Goal: Transaction & Acquisition: Book appointment/travel/reservation

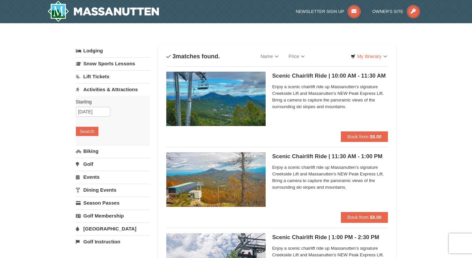
click at [305, 76] on h5 "Scenic Chairlift Ride | 10:00 AM - 11:30 AM Massanutten Scenic Chairlift Rides" at bounding box center [330, 76] width 116 height 7
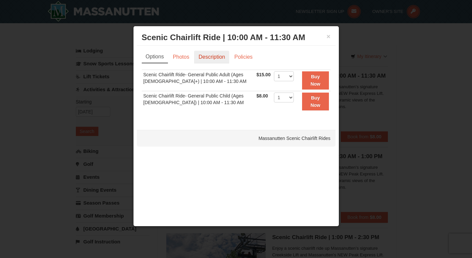
click at [218, 59] on link "Description" at bounding box center [211, 57] width 35 height 13
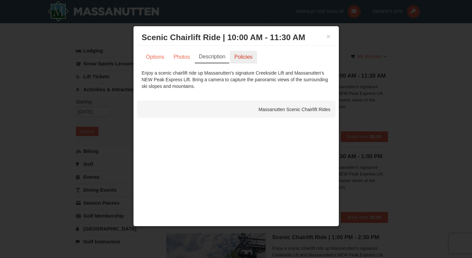
click at [242, 60] on link "Policies" at bounding box center [243, 57] width 27 height 13
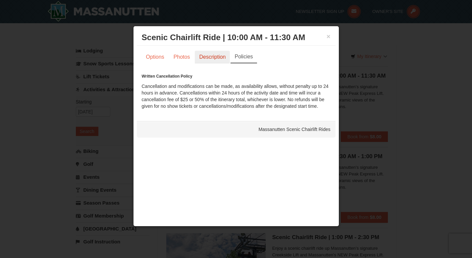
click at [219, 58] on link "Description" at bounding box center [212, 57] width 35 height 13
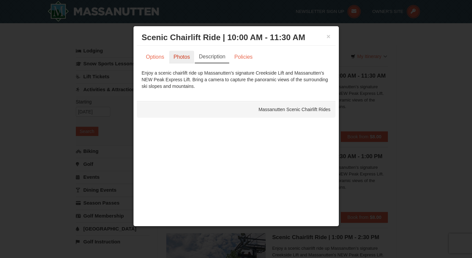
click at [183, 53] on link "Photos" at bounding box center [181, 57] width 25 height 13
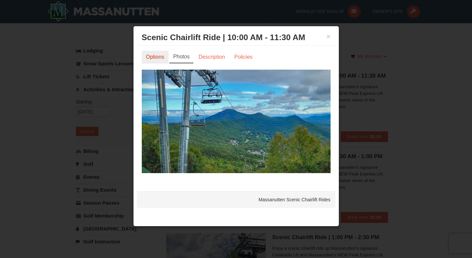
click at [154, 57] on link "Options" at bounding box center [155, 57] width 27 height 13
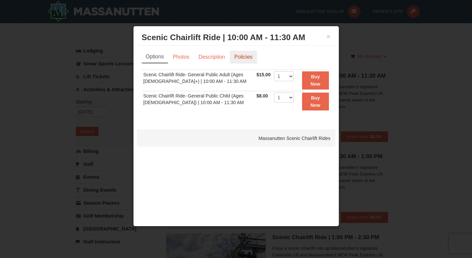
click at [241, 56] on link "Policies" at bounding box center [243, 57] width 27 height 13
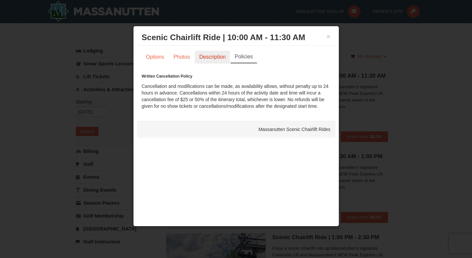
click at [221, 59] on link "Description" at bounding box center [212, 57] width 35 height 13
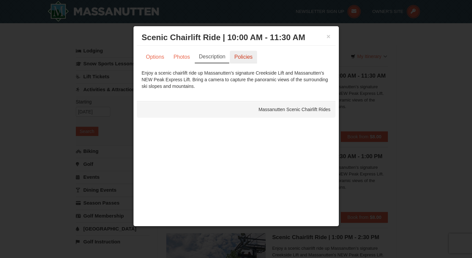
click at [238, 58] on link "Policies" at bounding box center [243, 57] width 27 height 13
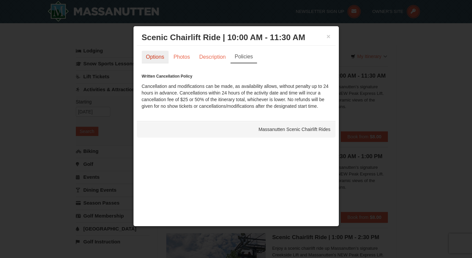
click at [157, 56] on link "Options" at bounding box center [155, 57] width 27 height 13
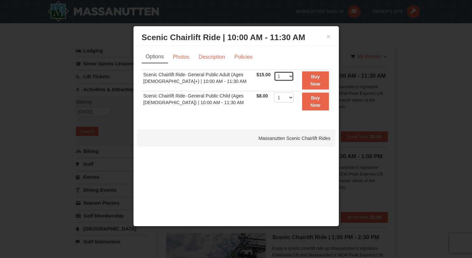
click at [287, 75] on select "1 2 3 4 5 6 7 8 9 10 11 12 13 14 15 16 17 18 19 20 21 22" at bounding box center [284, 76] width 20 height 10
select select "5"
click at [274, 71] on select "1 2 3 4 5 6 7 8 9 10 11 12 13 14 15 16 17 18 19 20 21 22" at bounding box center [284, 76] width 20 height 10
click at [316, 80] on button "Buy Now" at bounding box center [315, 80] width 27 height 18
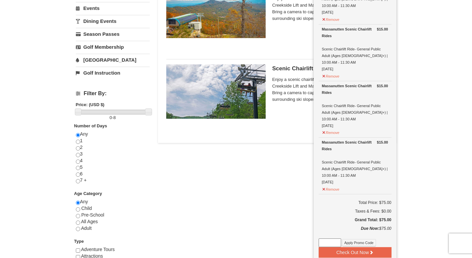
scroll to position [170, 0]
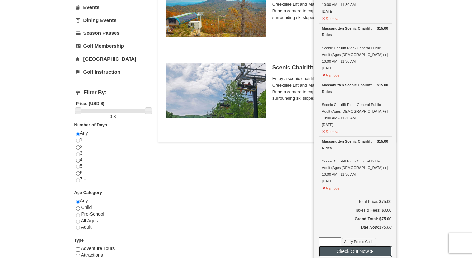
click at [339, 246] on button "Check Out Now" at bounding box center [355, 251] width 73 height 11
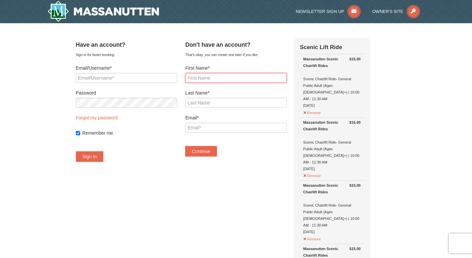
click at [252, 76] on input "First Name*" at bounding box center [235, 78] width 101 height 10
type input "Nehanth"
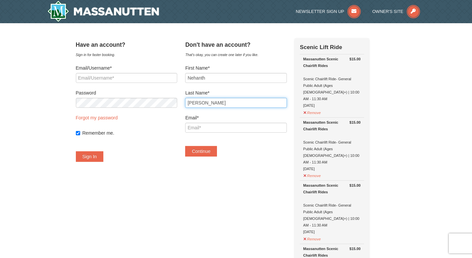
type input "Yarlagadda"
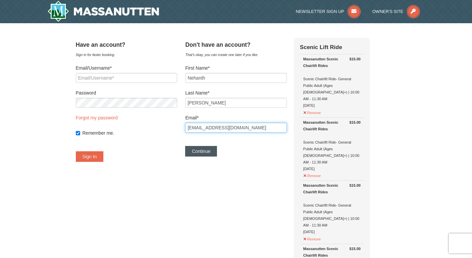
type input "[EMAIL_ADDRESS][DOMAIN_NAME]"
click at [209, 153] on button "Continue" at bounding box center [201, 151] width 32 height 11
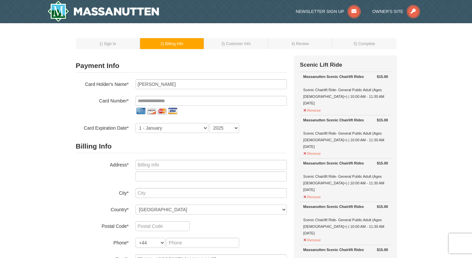
select select "GB"
select select "44"
click at [220, 100] on input "tel" at bounding box center [211, 101] width 151 height 10
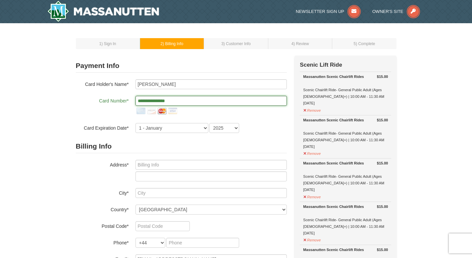
type input "**********"
click at [150, 144] on h2 "Billing Info" at bounding box center [181, 146] width 211 height 14
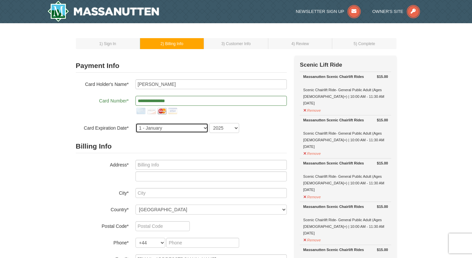
click at [161, 129] on select "1 - January 2 - February 3 - March 4 - April 5 - May 6 - June 7 - July 8 - Augu…" at bounding box center [172, 128] width 73 height 10
select select "9"
click at [136, 123] on select "1 - January 2 - February 3 - March 4 - April 5 - May 6 - June 7 - July 8 - Augu…" at bounding box center [172, 128] width 73 height 10
click at [222, 130] on select "2025 2026 2027 2028 2029 2030 2031 2032 2033 2034" at bounding box center [224, 128] width 30 height 10
select select "2030"
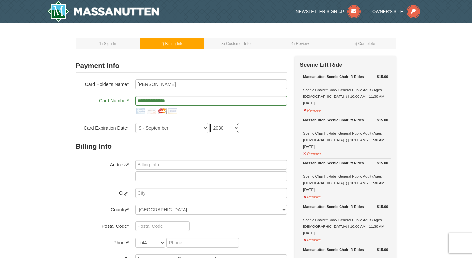
click at [209, 123] on select "2025 2026 2027 2028 2029 2030 2031 2032 2033 2034" at bounding box center [224, 128] width 30 height 10
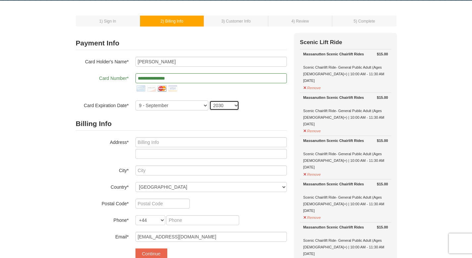
scroll to position [28, 0]
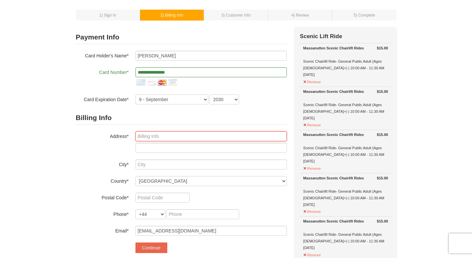
click at [213, 136] on input "text" at bounding box center [211, 136] width 151 height 10
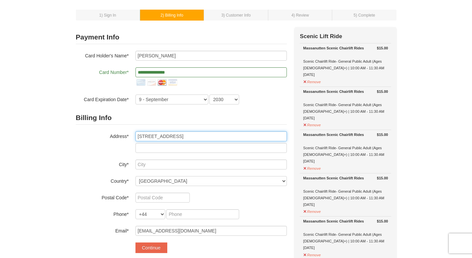
type input "8535 Southwestern BLVD"
type input "APT 2164"
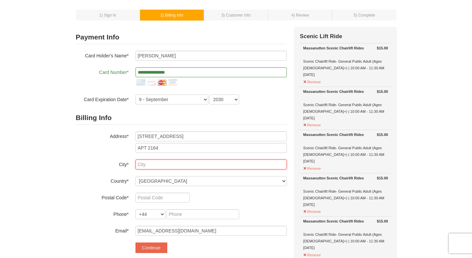
click at [162, 163] on input "text" at bounding box center [211, 164] width 151 height 10
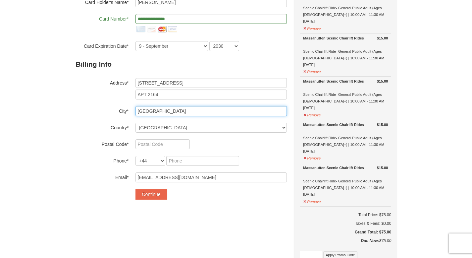
scroll to position [86, 0]
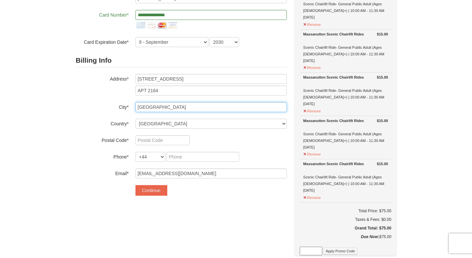
type input "Dallas"
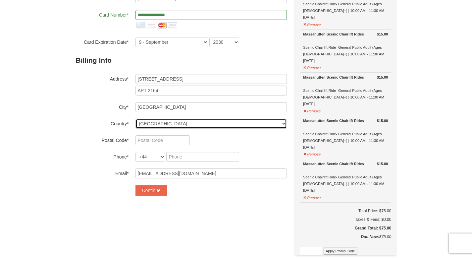
click at [204, 125] on select "----- Select ------ Afghanistan Åland Islands Albania Algeria American Samoa An…" at bounding box center [211, 124] width 151 height 10
select select "US"
click at [136, 119] on select "----- Select ------ Afghanistan Åland Islands Albania Algeria American Samoa An…" at bounding box center [211, 124] width 151 height 10
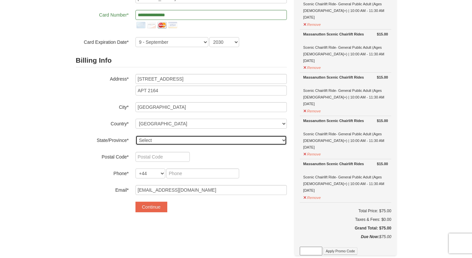
click at [155, 140] on select "Select Alabama Alaska American Samoa Arizona Arkansas California Colorado Conne…" at bounding box center [211, 140] width 151 height 10
select select "TX"
click at [136, 135] on select "Select Alabama Alaska American Samoa Arizona Arkansas California Colorado Conne…" at bounding box center [211, 140] width 151 height 10
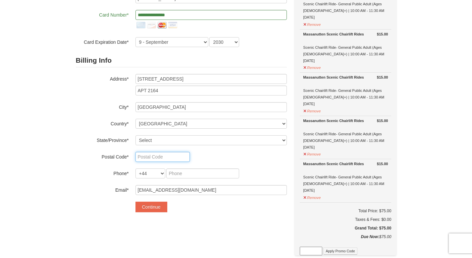
click at [150, 155] on input "text" at bounding box center [163, 157] width 54 height 10
type input "75206"
click at [223, 162] on div "Billing Info Address* 8535 Southwestern BLVD APT 2164 City* Dallas Country* ---…" at bounding box center [181, 124] width 211 height 141
click at [162, 174] on select "+1 +20 +212 +213 +216 +218 +220 +221 +222 +223 +224 +225 +226 +227 +228 +229 +2…" at bounding box center [151, 173] width 30 height 10
select select "1"
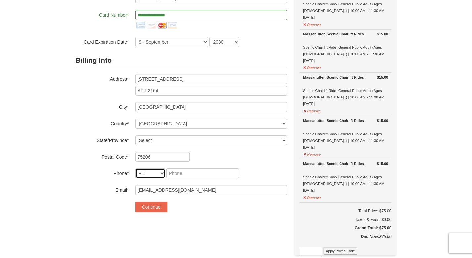
click at [136, 168] on select "+1 +20 +212 +213 +216 +218 +220 +221 +222 +223 +224 +225 +226 +227 +228 +229 +2…" at bounding box center [151, 173] width 30 height 10
click at [170, 174] on input "tel" at bounding box center [168, 173] width 25 height 10
type input "216"
type input "319"
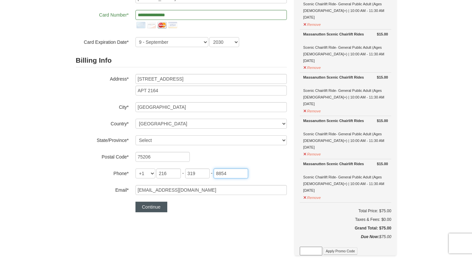
type input "8854"
click at [141, 207] on button "Continue" at bounding box center [152, 206] width 32 height 11
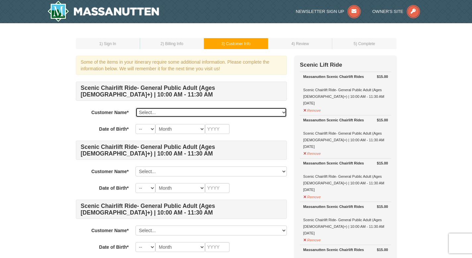
click at [212, 111] on select "Select... Nehanth Yarlagadda Add New..." at bounding box center [211, 112] width 151 height 10
select select "28358710"
click at [136, 107] on select "Select... Nehanth Yarlagadda Add New..." at bounding box center [211, 112] width 151 height 10
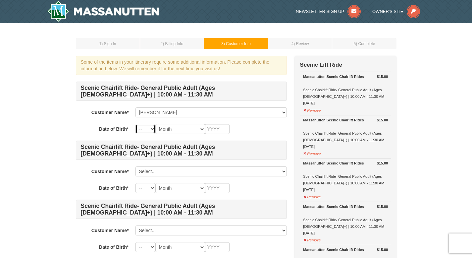
click at [147, 129] on select "-- 01 02 03 04 05 06 07 08 09 10 11 12 13 14 15 16 17 18 19 20 21 22 23 24 25 2…" at bounding box center [146, 129] width 20 height 10
select select "05"
click at [136, 124] on select "-- 01 02 03 04 05 06 07 08 09 10 11 12 13 14 15 16 17 18 19 20 21 22 23 24 25 2…" at bounding box center [146, 129] width 20 height 10
click at [178, 130] on select "Month January February March April May June July August September October Novem…" at bounding box center [180, 129] width 50 height 10
select select "04"
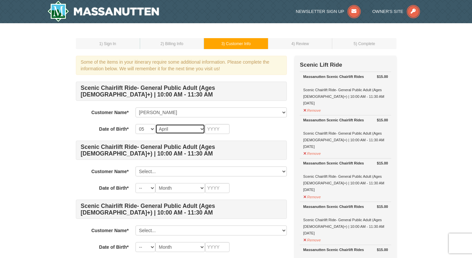
click at [155, 124] on select "Month January February March April May June July August September October Novem…" at bounding box center [180, 129] width 50 height 10
click at [217, 130] on input "text" at bounding box center [217, 129] width 25 height 10
type input "1999"
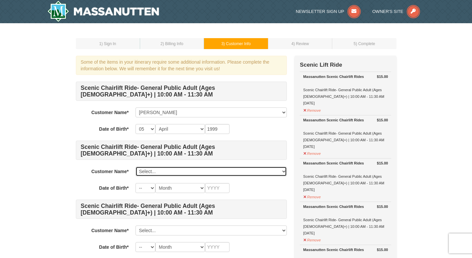
click at [206, 169] on select "Select... Nehanth Yarlagadda Add New..." at bounding box center [211, 171] width 151 height 10
click select "Select... Nehanth Yarlagadda Add New..." at bounding box center [211, 171] width 151 height 10
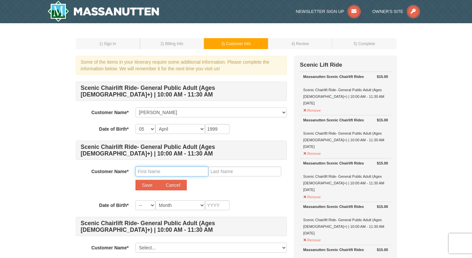
click at [189, 172] on input "text" at bounding box center [172, 171] width 73 height 10
type input "Karthikeya"
type input "R"
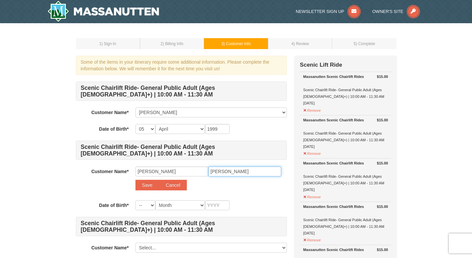
type input "Thota"
click at [152, 205] on select "-- 01 02 03 04 05 06 07 08 09 10 11 12 13 14 15 16 17 18 19 20 21 22 23 24 25 2…" at bounding box center [146, 205] width 20 height 10
select select "21"
click at [136, 200] on select "-- 01 02 03 04 05 06 07 08 09 10 11 12 13 14 15 16 17 18 19 20 21 22 23 24 25 2…" at bounding box center [146, 205] width 20 height 10
click at [179, 206] on select "Month January February March April May June July August September October Novem…" at bounding box center [180, 205] width 50 height 10
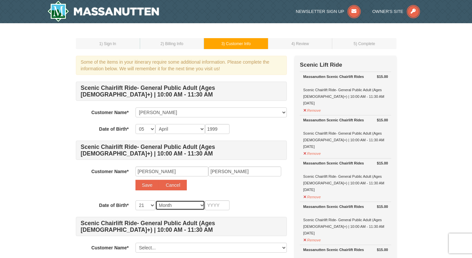
select select "12"
click at [155, 200] on select "Month January February March April May June July August September October Novem…" at bounding box center [180, 205] width 50 height 10
click at [214, 207] on input "text" at bounding box center [217, 205] width 25 height 10
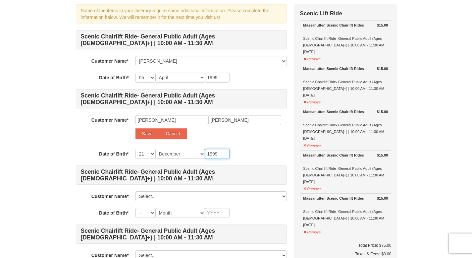
scroll to position [56, 0]
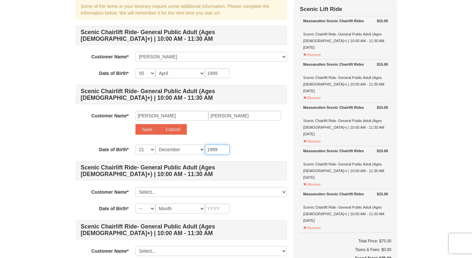
type input "1999"
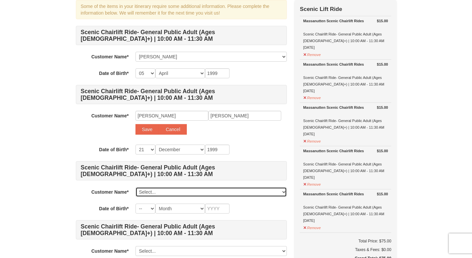
click at [204, 191] on select "Select... Nehanth Yarlagadda Add New..." at bounding box center [211, 192] width 151 height 10
click select "Select... Nehanth Yarlagadda Add New..." at bounding box center [211, 192] width 151 height 10
select select
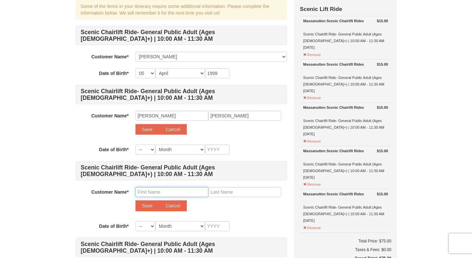
click at [191, 195] on input "text" at bounding box center [172, 192] width 73 height 10
type input "Vincent"
type input "Anaparthy"
click at [154, 226] on select "-- 01 02 03 04 05 06 07 08 09 10 11 12 13 14 15 16 17 18 19 20 21 22 23 24 25 2…" at bounding box center [146, 226] width 20 height 10
select select "27"
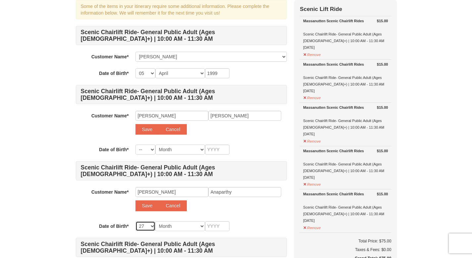
click at [136, 221] on select "-- 01 02 03 04 05 06 07 08 09 10 11 12 13 14 15 16 17 18 19 20 21 22 23 24 25 2…" at bounding box center [146, 226] width 20 height 10
select select "27"
click at [174, 225] on select "Month January February March April May June July August September October Novem…" at bounding box center [180, 226] width 50 height 10
click at [155, 221] on select "Month January February March April May June July August September October Novem…" at bounding box center [180, 226] width 50 height 10
click at [174, 225] on select "Month January February March April May June July August September October Novem…" at bounding box center [180, 226] width 50 height 10
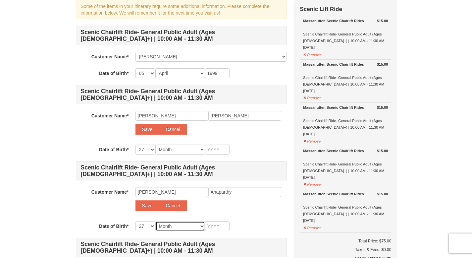
select select "07"
click at [155, 221] on select "Month January February March April May June July August September October Novem…" at bounding box center [180, 226] width 50 height 10
select select "07"
click at [221, 225] on input "text" at bounding box center [217, 226] width 25 height 10
type input "1"
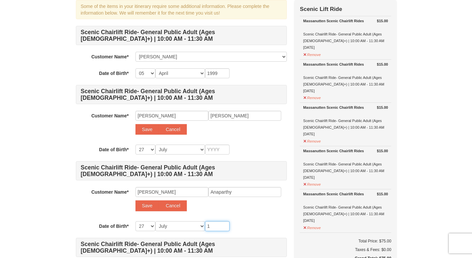
type input "1"
type input "19"
type input "199"
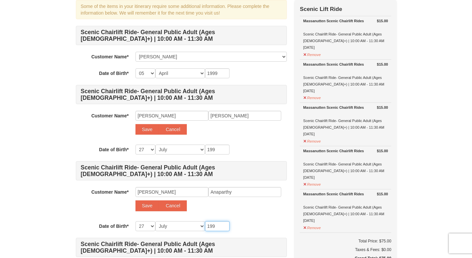
type input "1997"
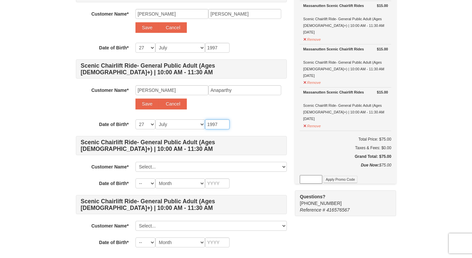
scroll to position [164, 0]
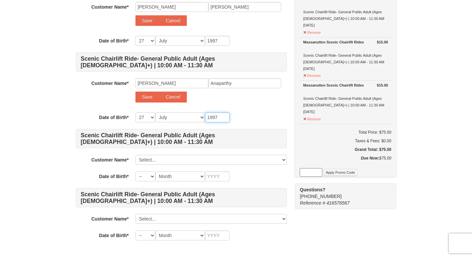
type input "1997"
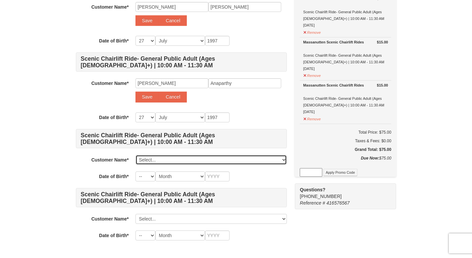
click at [199, 160] on select "Select... Nehanth Yarlagadda Add New..." at bounding box center [211, 160] width 151 height 10
click select "Select... Nehanth Yarlagadda Add New..." at bounding box center [211, 160] width 151 height 10
select select
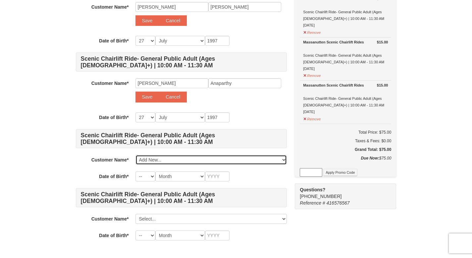
select select
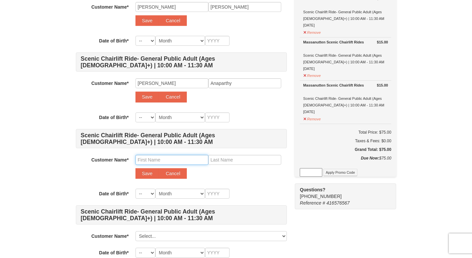
click at [148, 161] on input "text" at bounding box center [172, 160] width 73 height 10
type input "Sai Madhav"
type input "Patakota"
click at [143, 192] on select "-- 01 02 03 04 05 06 07 08 09 10 11 12 13 14 15 16 17 18 19 20 21 22 23 24 25 2…" at bounding box center [146, 194] width 20 height 10
select select "29"
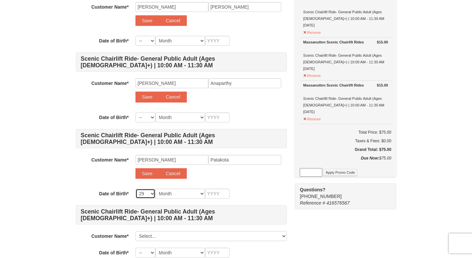
click at [136, 189] on select "-- 01 02 03 04 05 06 07 08 09 10 11 12 13 14 15 16 17 18 19 20 21 22 23 24 25 2…" at bounding box center [146, 194] width 20 height 10
select select "29"
click at [148, 192] on select "-- 01 02 03 04 05 06 07 08 09 10 11 12 13 14 15 16 17 18 19 20 21 22 23 24 25 2…" at bounding box center [146, 194] width 20 height 10
select select "30"
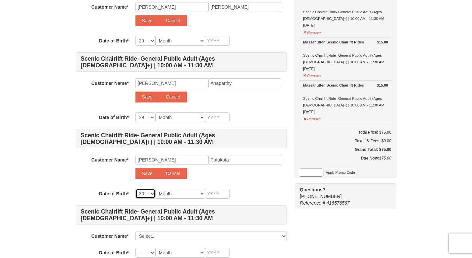
click at [136, 189] on select "-- 01 02 03 04 05 06 07 08 09 10 11 12 13 14 15 16 17 18 19 20 21 22 23 24 25 2…" at bounding box center [146, 194] width 20 height 10
select select "30"
click at [171, 197] on select "Month January February March April May June July August September October Novem…" at bounding box center [180, 194] width 50 height 10
select select "04"
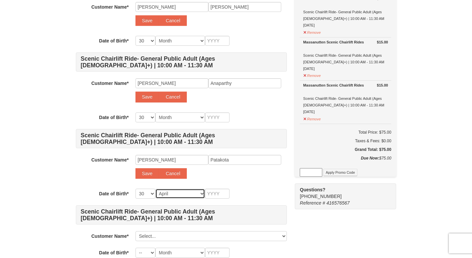
click at [155, 189] on select "Month January February March April May June July August September October Novem…" at bounding box center [180, 194] width 50 height 10
select select "04"
click at [214, 196] on input "text" at bounding box center [217, 194] width 25 height 10
type input "1"
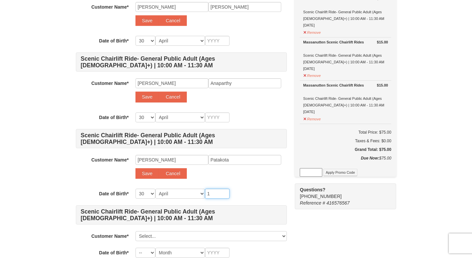
type input "1"
type input "19"
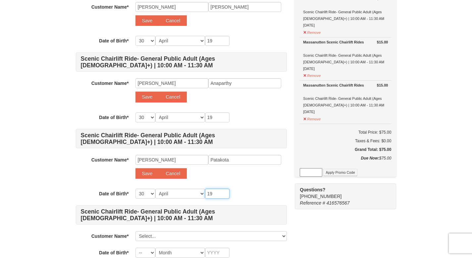
type input "199"
type input "1999"
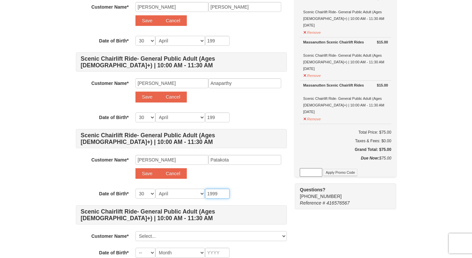
type input "1999"
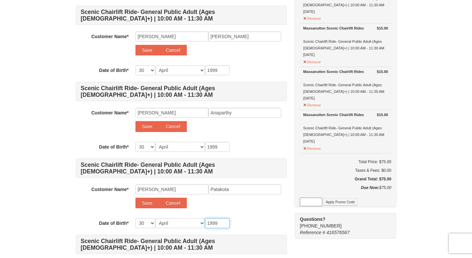
scroll to position [129, 0]
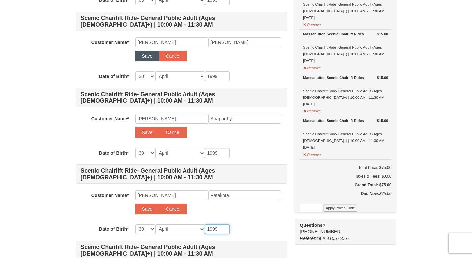
type input "1999"
click at [147, 57] on button "Save" at bounding box center [148, 56] width 24 height 11
select select
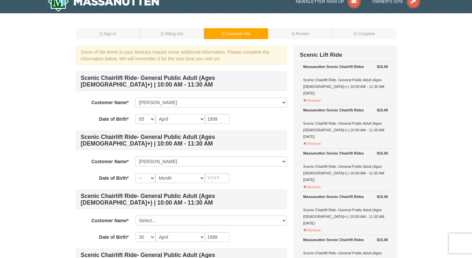
scroll to position [0, 0]
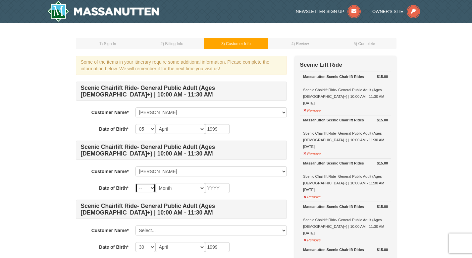
click at [150, 189] on select "-- 01 02 03 04 05 06 07 08 09 10 11 12 13 14 15 16 17 18 19 20 21 22 23 24 25 2…" at bounding box center [146, 188] width 20 height 10
select select "21"
click at [136, 183] on select "-- 01 02 03 04 05 06 07 08 09 10 11 12 13 14 15 16 17 18 19 20 21 22 23 24 25 2…" at bounding box center [146, 188] width 20 height 10
click at [184, 184] on select "Month January February March April May June July August September October Novem…" at bounding box center [180, 188] width 50 height 10
select select "12"
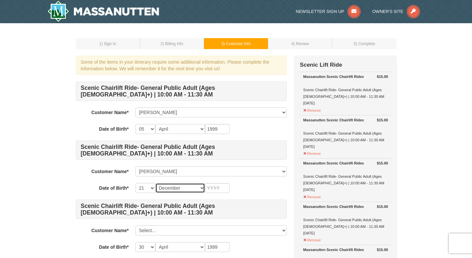
click at [155, 183] on select "Month January February March April May June July August September October Novem…" at bounding box center [180, 188] width 50 height 10
click at [217, 190] on input "text" at bounding box center [217, 188] width 25 height 10
type input "1999"
click at [268, 191] on div "-- 01 02 03 04 05 06 07 08 09 10 11 12 13 14 15 16 17 18 19 20 21 22 23 24 25 2…" at bounding box center [211, 188] width 151 height 10
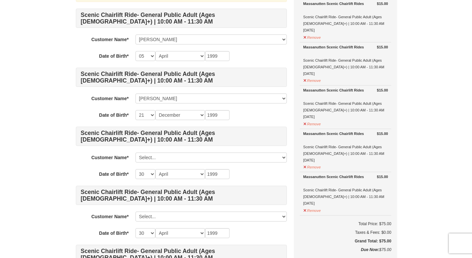
scroll to position [23, 0]
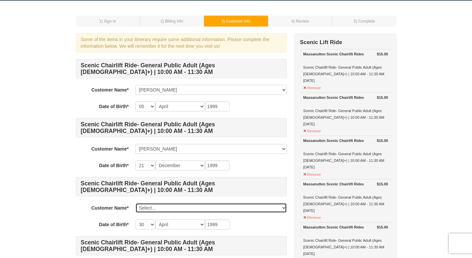
click at [223, 211] on select "Select... Nehanth Yarlagadda Karthikeya Thota Add New..." at bounding box center [211, 208] width 151 height 10
click select "Select... Nehanth Yarlagadda Karthikeya Thota Add New..." at bounding box center [211, 208] width 151 height 10
select select
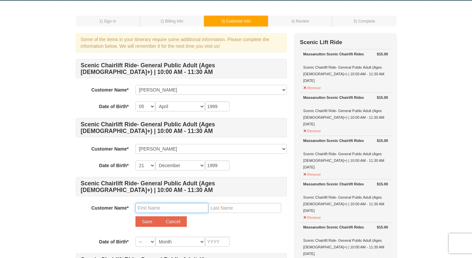
click at [187, 211] on input "text" at bounding box center [172, 208] width 73 height 10
type input "Vincent"
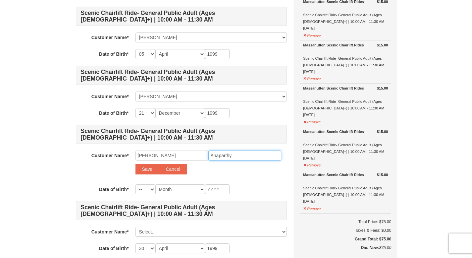
scroll to position [75, 0]
type input "Anaparthy"
click at [145, 167] on button "Save" at bounding box center [148, 168] width 24 height 11
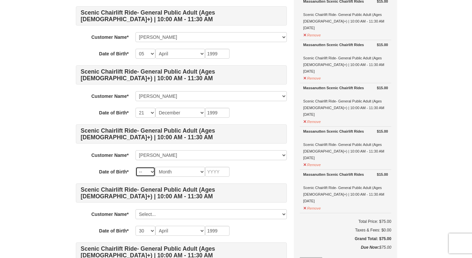
click at [145, 170] on select "-- 01 02 03 04 05 06 07 08 09 10 11 12 13 14 15 16 17 18 19 20 21 22 23 24 25 2…" at bounding box center [146, 172] width 20 height 10
select select "27"
click at [136, 167] on select "-- 01 02 03 04 05 06 07 08 09 10 11 12 13 14 15 16 17 18 19 20 21 22 23 24 25 2…" at bounding box center [146, 172] width 20 height 10
click at [186, 170] on select "Month January February March April May June July August September October Novem…" at bounding box center [180, 172] width 50 height 10
select select "07"
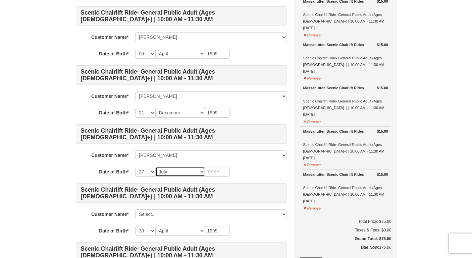
click at [155, 167] on select "Month January February March April May June July August September October Novem…" at bounding box center [180, 172] width 50 height 10
click at [217, 172] on input "text" at bounding box center [217, 172] width 25 height 10
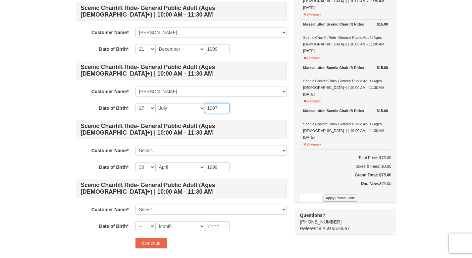
scroll to position [139, 0]
type input "1997"
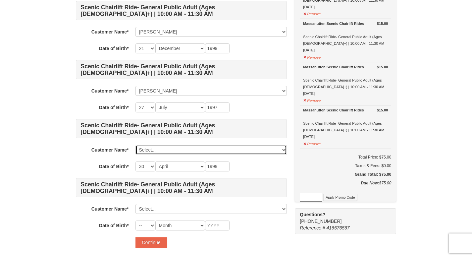
click at [227, 152] on select "Select... Nehanth Yarlagadda Karthikeya Thota Vincent Anaparthy Add New..." at bounding box center [211, 150] width 151 height 10
click select "Select... Nehanth Yarlagadda Karthikeya Thota Vincent Anaparthy Add New..." at bounding box center [211, 150] width 151 height 10
select select
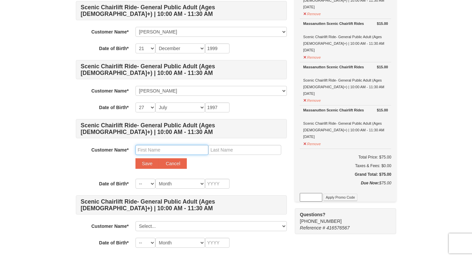
click at [193, 153] on input "text" at bounding box center [172, 150] width 73 height 10
type input "Sai Madhav"
type input "O"
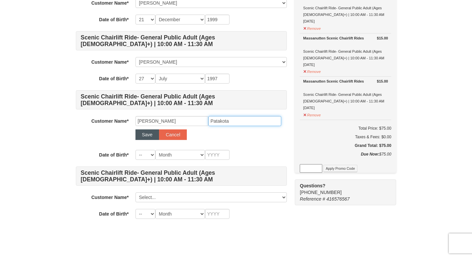
scroll to position [169, 0]
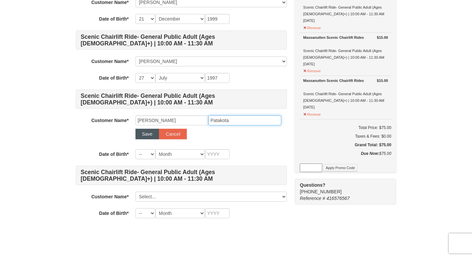
type input "Patakota"
click at [146, 135] on button "Save" at bounding box center [148, 134] width 24 height 11
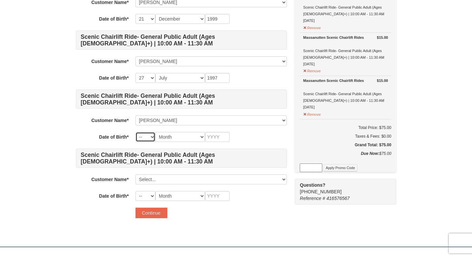
click at [145, 137] on select "-- 01 02 03 04 05 06 07 08 09 10 11 12 13 14 15 16 17 18 19 20 21 22 23 24 25 2…" at bounding box center [146, 137] width 20 height 10
select select "30"
click at [136, 132] on select "-- 01 02 03 04 05 06 07 08 09 10 11 12 13 14 15 16 17 18 19 20 21 22 23 24 25 2…" at bounding box center [146, 137] width 20 height 10
click at [184, 136] on select "Month January February March April May June July August September October Novem…" at bounding box center [180, 137] width 50 height 10
select select "04"
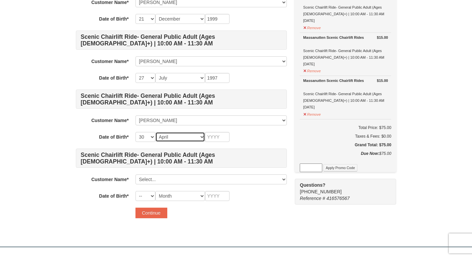
click at [155, 132] on select "Month January February March April May June July August September October Novem…" at bounding box center [180, 137] width 50 height 10
click at [211, 138] on input "text" at bounding box center [217, 137] width 25 height 10
type input "1999"
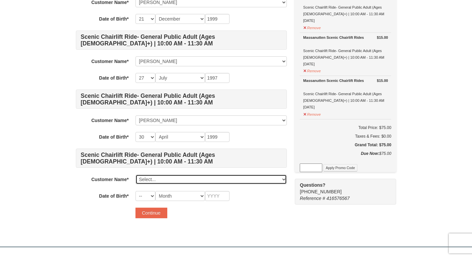
click at [193, 179] on select "Select... Nehanth Yarlagadda Karthikeya Thota Vincent Anaparthy Sai Madhav Pata…" at bounding box center [211, 179] width 151 height 10
click select "Select... Nehanth Yarlagadda Karthikeya Thota Vincent Anaparthy Sai Madhav Pata…" at bounding box center [211, 179] width 151 height 10
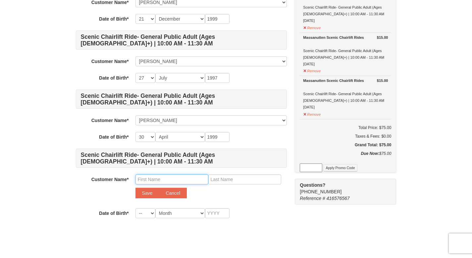
click at [205, 177] on input "text" at bounding box center [172, 179] width 73 height 10
type input "Dinesh"
click at [146, 192] on button "Save" at bounding box center [148, 193] width 24 height 11
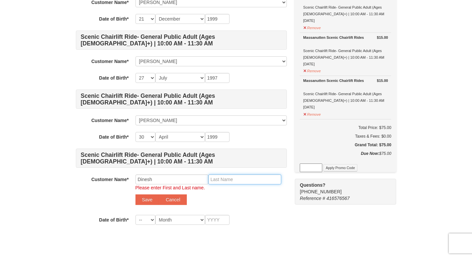
click at [220, 181] on input "text" at bounding box center [244, 179] width 73 height 10
click at [209, 202] on div "Save Cancel" at bounding box center [211, 199] width 151 height 11
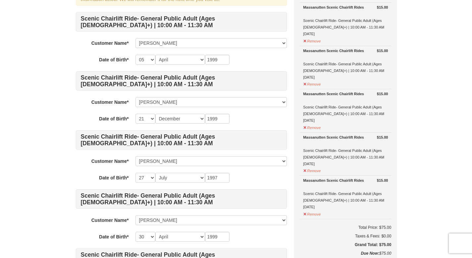
scroll to position [64, 0]
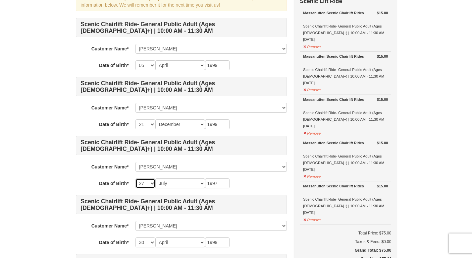
click at [153, 186] on select "-- 01 02 03 04 05 06 07 08 09 10 11 12 13 14 15 16 17 18 19 20 21 22 23 24 25 2…" at bounding box center [146, 183] width 20 height 10
select select "22"
click at [136, 178] on select "-- 01 02 03 04 05 06 07 08 09 10 11 12 13 14 15 16 17 18 19 20 21 22 23 24 25 2…" at bounding box center [146, 183] width 20 height 10
click at [181, 183] on select "Month January February March April May June July August September October Novem…" at bounding box center [180, 183] width 50 height 10
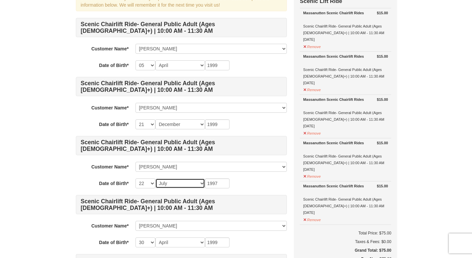
select select "05"
click at [155, 178] on select "Month January February March April May June July August September October Novem…" at bounding box center [180, 183] width 50 height 10
click at [249, 184] on div "-- 01 02 03 04 05 06 07 08 09 10 11 12 13 14 15 16 17 18 19 20 21 22 23 24 25 2…" at bounding box center [211, 183] width 151 height 10
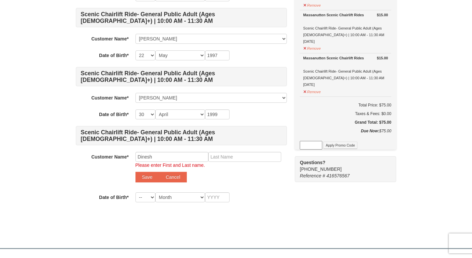
scroll to position [194, 0]
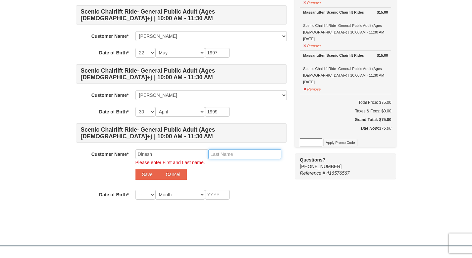
click at [229, 156] on input "text" at bounding box center [244, 154] width 73 height 10
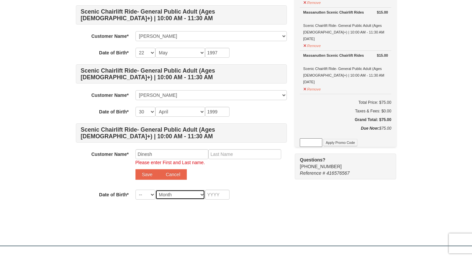
click at [183, 193] on select "Month January February March April May June July August September October Novem…" at bounding box center [180, 195] width 50 height 10
select select "05"
click at [155, 190] on select "Month January February March April May June July August September October Novem…" at bounding box center [180, 195] width 50 height 10
click at [148, 190] on select "-- 01 02 03 04 05 06 07 08 09 10 11 12 13 14 15 16 17 18 19 20 21 22 23 24 25 2…" at bounding box center [146, 195] width 20 height 10
select select "03"
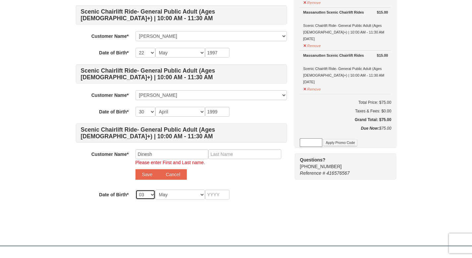
click at [136, 190] on select "-- 01 02 03 04 05 06 07 08 09 10 11 12 13 14 15 16 17 18 19 20 21 22 23 24 25 2…" at bounding box center [146, 195] width 20 height 10
click at [218, 193] on input "text" at bounding box center [217, 195] width 25 height 10
type input "1995"
click at [222, 156] on input "text" at bounding box center [244, 154] width 73 height 10
click at [224, 174] on div "Save Cancel" at bounding box center [211, 174] width 151 height 11
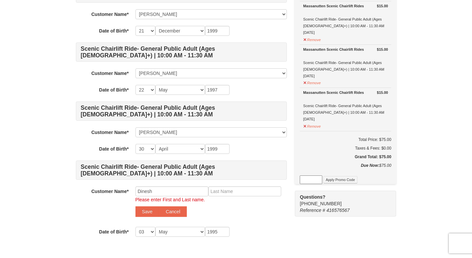
scroll to position [158, 0]
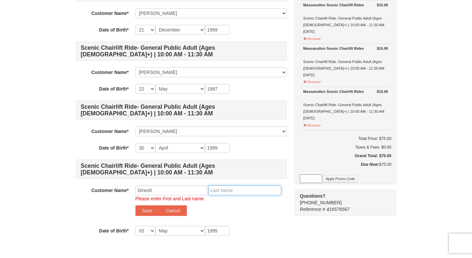
click at [253, 190] on input "text" at bounding box center [244, 190] width 73 height 10
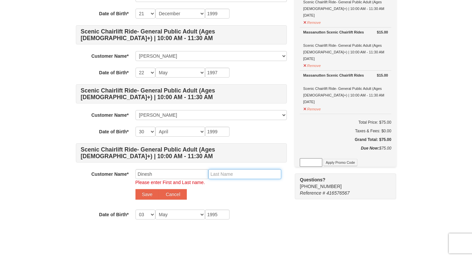
scroll to position [175, 0]
click at [191, 212] on select "Month January February March April May June July August September October Novem…" at bounding box center [180, 214] width 50 height 10
select select "07"
click at [155, 209] on select "Month January February March April May June July August September October Novem…" at bounding box center [180, 214] width 50 height 10
click at [151, 214] on select "-- 01 02 03 04 05 06 07 08 09 10 11 12 13 14 15 16 17 18 19 20 21 22 23 24 25 2…" at bounding box center [146, 214] width 20 height 10
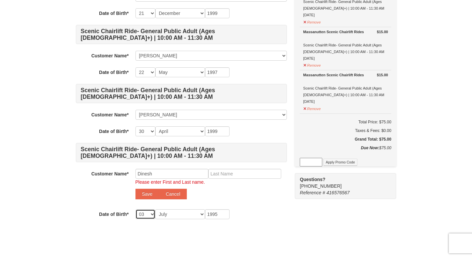
select select "17"
click at [136, 209] on select "-- 01 02 03 04 05 06 07 08 09 10 11 12 13 14 15 16 17 18 19 20 21 22 23 24 25 2…" at bounding box center [146, 214] width 20 height 10
click at [244, 176] on input "text" at bounding box center [244, 174] width 73 height 10
type input "Chukka"
click at [246, 184] on div "Please enter First and Last name." at bounding box center [211, 182] width 151 height 7
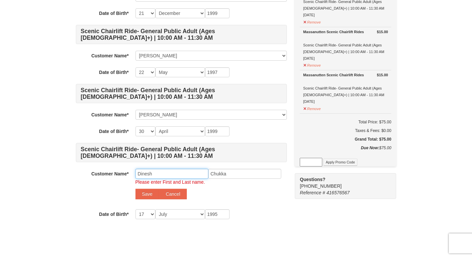
drag, startPoint x: 189, startPoint y: 176, endPoint x: 140, endPoint y: 172, distance: 48.6
click at [140, 172] on input "Dinesh" at bounding box center [172, 174] width 73 height 10
type input "Durga Prasad"
click at [146, 194] on button "Save" at bounding box center [148, 194] width 24 height 11
select select
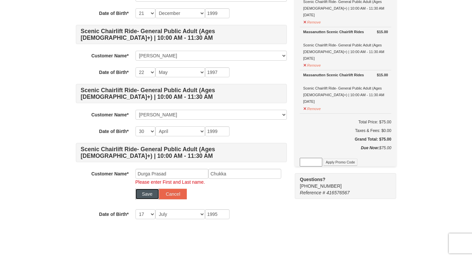
select select
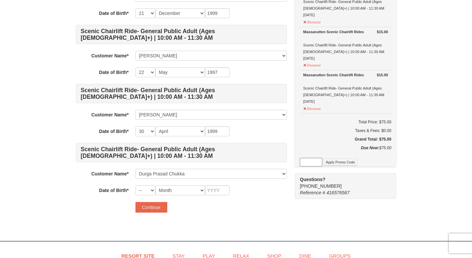
click at [250, 198] on form "Scenic Chairlift Ride- General Public Adult (Ages 13+) | 10:00 AM - 11:30 AM Cu…" at bounding box center [181, 60] width 211 height 306
click at [150, 190] on select "-- 01 02 03 04 05 06 07 08 09 10 11 12 13 14 15 16 17 18 19 20 21 22 23 24 25 2…" at bounding box center [146, 190] width 20 height 10
select select "17"
click at [136, 185] on select "-- 01 02 03 04 05 06 07 08 09 10 11 12 13 14 15 16 17 18 19 20 21 22 23 24 25 2…" at bounding box center [146, 190] width 20 height 10
click at [193, 189] on select "Month January February March April May June July August September October Novem…" at bounding box center [180, 190] width 50 height 10
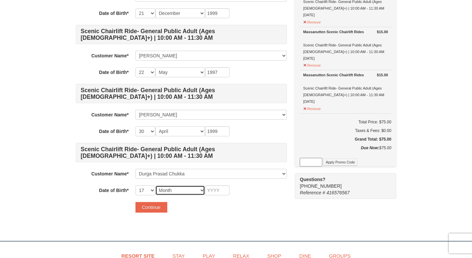
select select "07"
click at [155, 185] on select "Month January February March April May June July August September October Novem…" at bounding box center [180, 190] width 50 height 10
click at [216, 191] on input "text" at bounding box center [217, 190] width 25 height 10
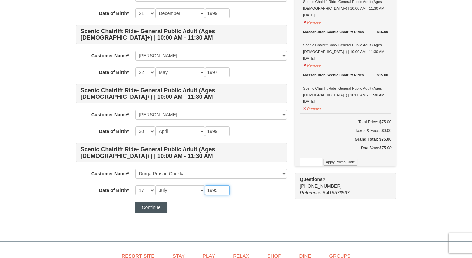
type input "1995"
click at [164, 205] on button "Continue" at bounding box center [152, 207] width 32 height 11
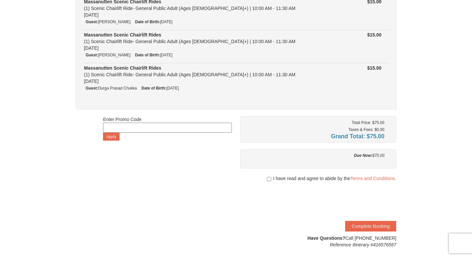
scroll to position [145, 0]
click at [268, 176] on input "checkbox" at bounding box center [269, 178] width 4 height 5
checkbox input "true"
click at [369, 227] on button "Complete Booking" at bounding box center [370, 225] width 51 height 11
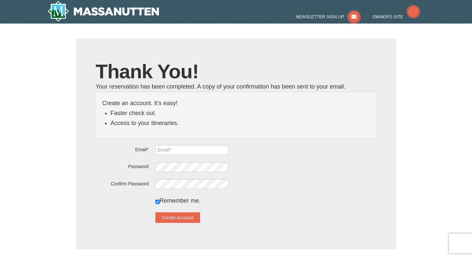
type input "[EMAIL_ADDRESS][DOMAIN_NAME]"
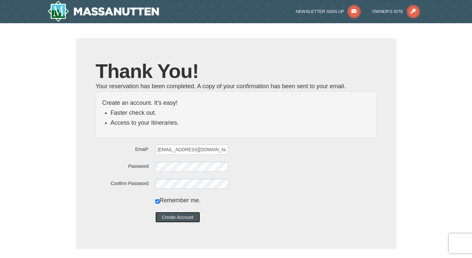
click at [196, 215] on button "Create Account" at bounding box center [177, 217] width 45 height 11
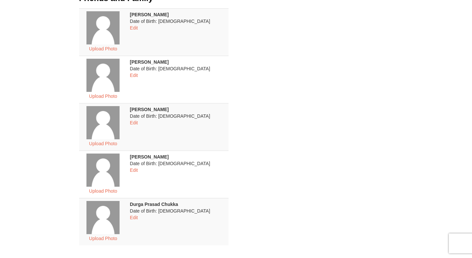
scroll to position [143, 0]
